Goal: Task Accomplishment & Management: Complete application form

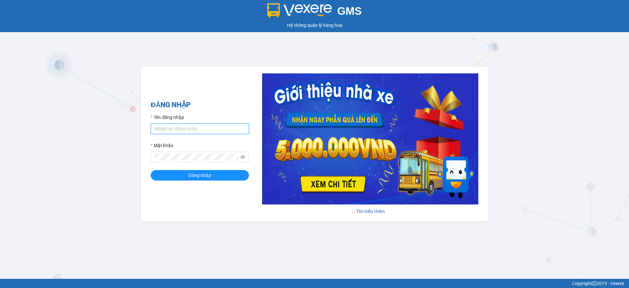
click at [189, 130] on input "Tên đăng nhập" at bounding box center [200, 128] width 98 height 10
type input "dien.hao"
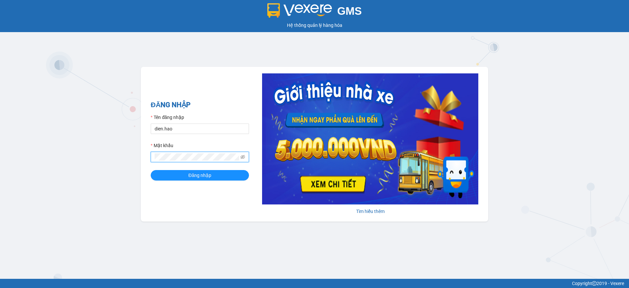
click at [151, 170] on button "Đăng nhập" at bounding box center [200, 175] width 98 height 10
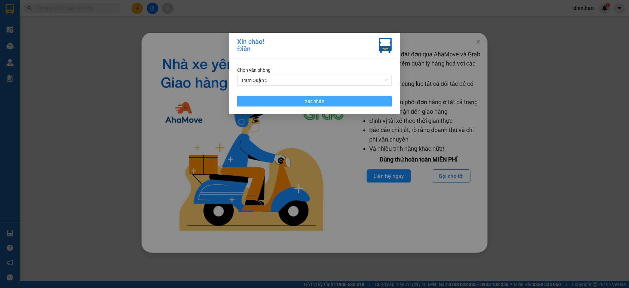
drag, startPoint x: 306, startPoint y: 104, endPoint x: 507, endPoint y: 35, distance: 212.7
click at [309, 103] on span "Xác nhận" at bounding box center [314, 101] width 20 height 7
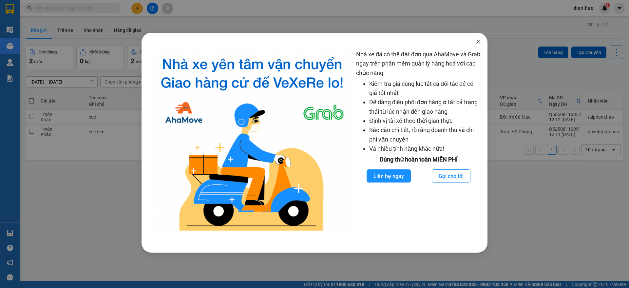
click at [482, 45] on span "Close" at bounding box center [478, 42] width 18 height 18
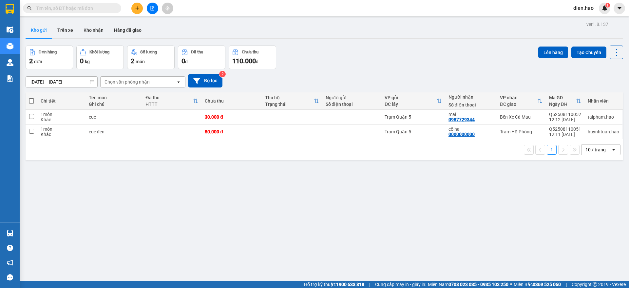
click at [98, 10] on input "text" at bounding box center [74, 8] width 77 height 7
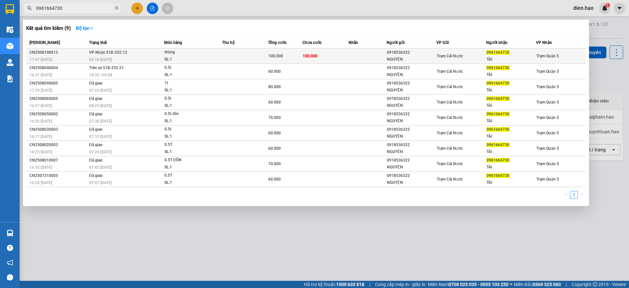
type input "0961664730"
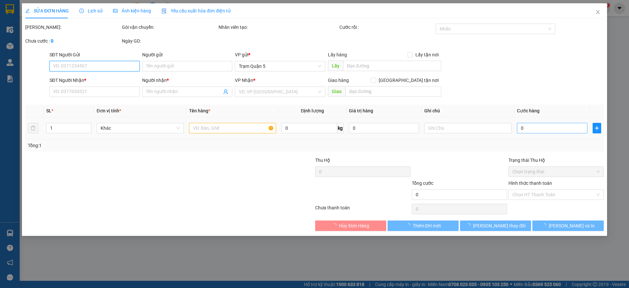
type input "0918536322"
type input "NGUYỆN"
type input "0961664730"
type input "TÀI"
type input "100.000"
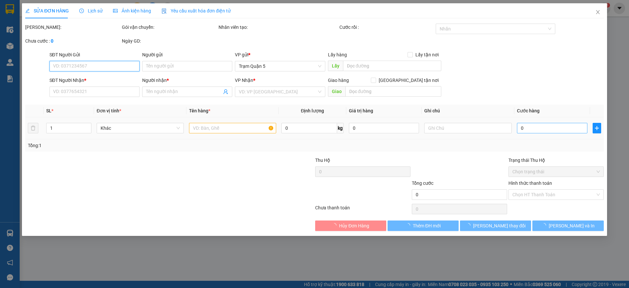
type input "100.000"
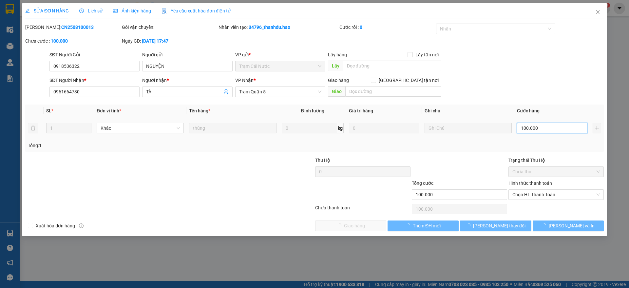
click at [561, 131] on input "100.000" at bounding box center [552, 128] width 70 height 10
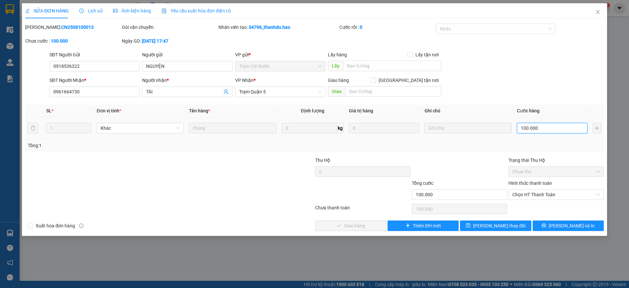
type input "0"
type input "6"
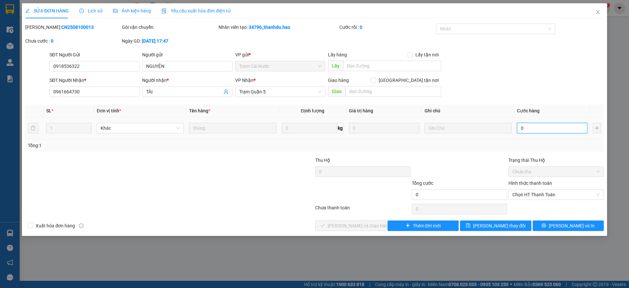
type input "006"
type input "60"
type input "0.060"
type input "60.000"
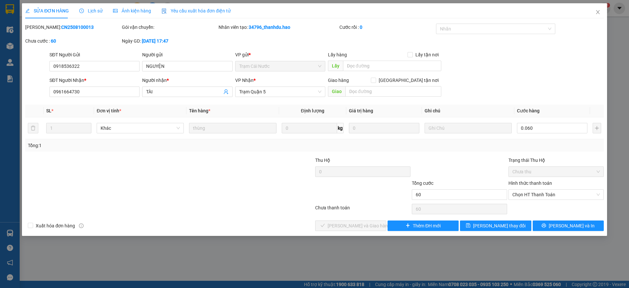
type input "60.000"
click at [480, 157] on div at bounding box center [459, 168] width 97 height 23
drag, startPoint x: 509, startPoint y: 230, endPoint x: 522, endPoint y: 215, distance: 19.5
click at [509, 230] on button "Lưu thay đổi" at bounding box center [495, 225] width 71 height 10
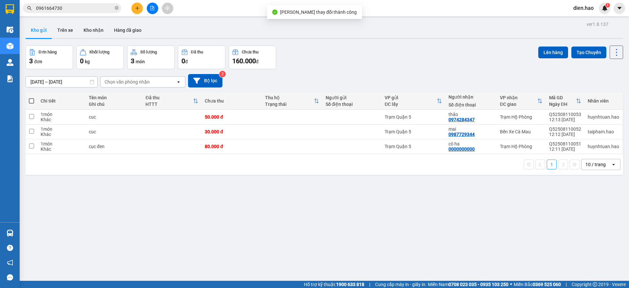
click at [92, 8] on input "0961664730" at bounding box center [74, 8] width 77 height 7
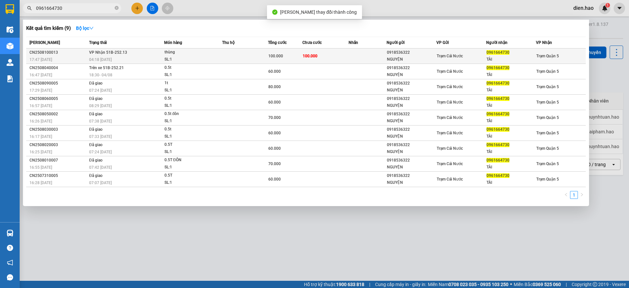
click at [176, 50] on div "thùng" at bounding box center [188, 52] width 49 height 7
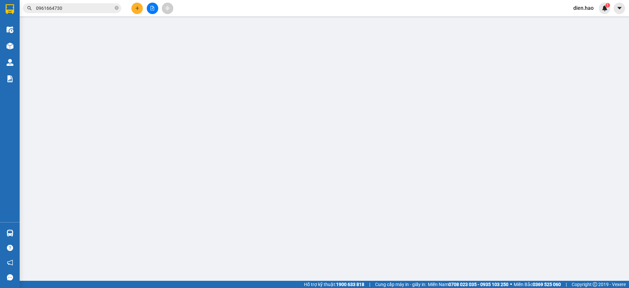
type input "0918536322"
type input "NGUYỆN"
type input "0961664730"
type input "TÀI"
type input "60.000"
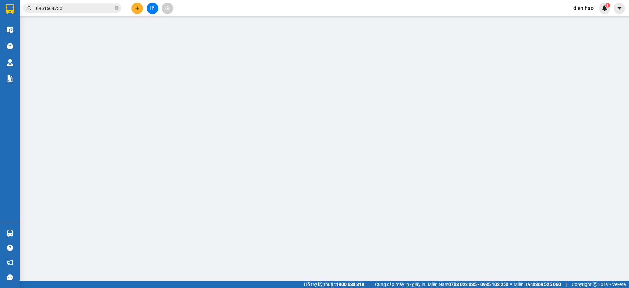
type input "60.000"
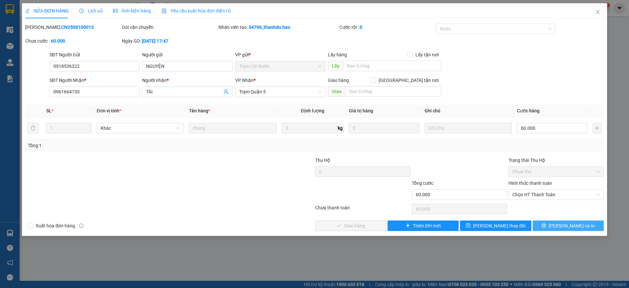
click at [566, 222] on span "Lưu và In" at bounding box center [571, 225] width 46 height 7
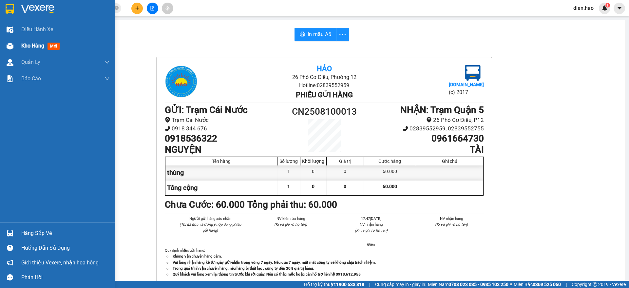
click at [27, 42] on div "Kho hàng mới" at bounding box center [41, 46] width 41 height 8
